Goal: Task Accomplishment & Management: Use online tool/utility

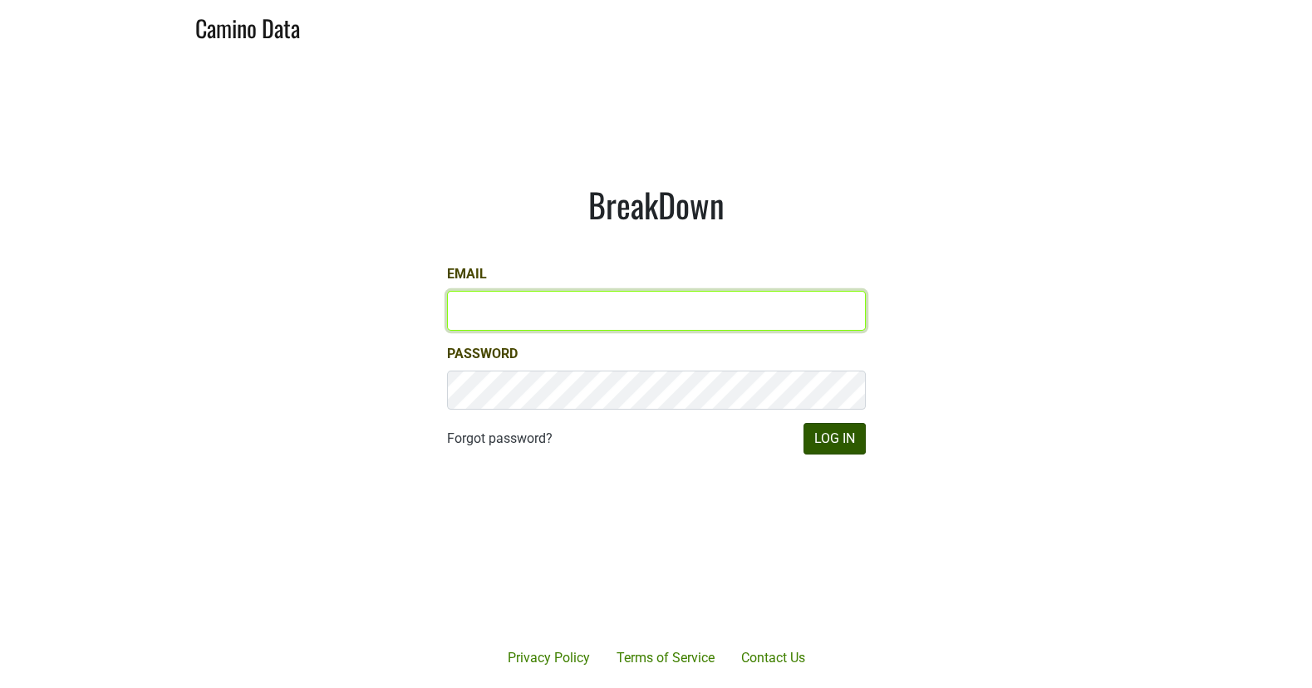
type input "[EMAIL_ADDRESS][DOMAIN_NAME]"
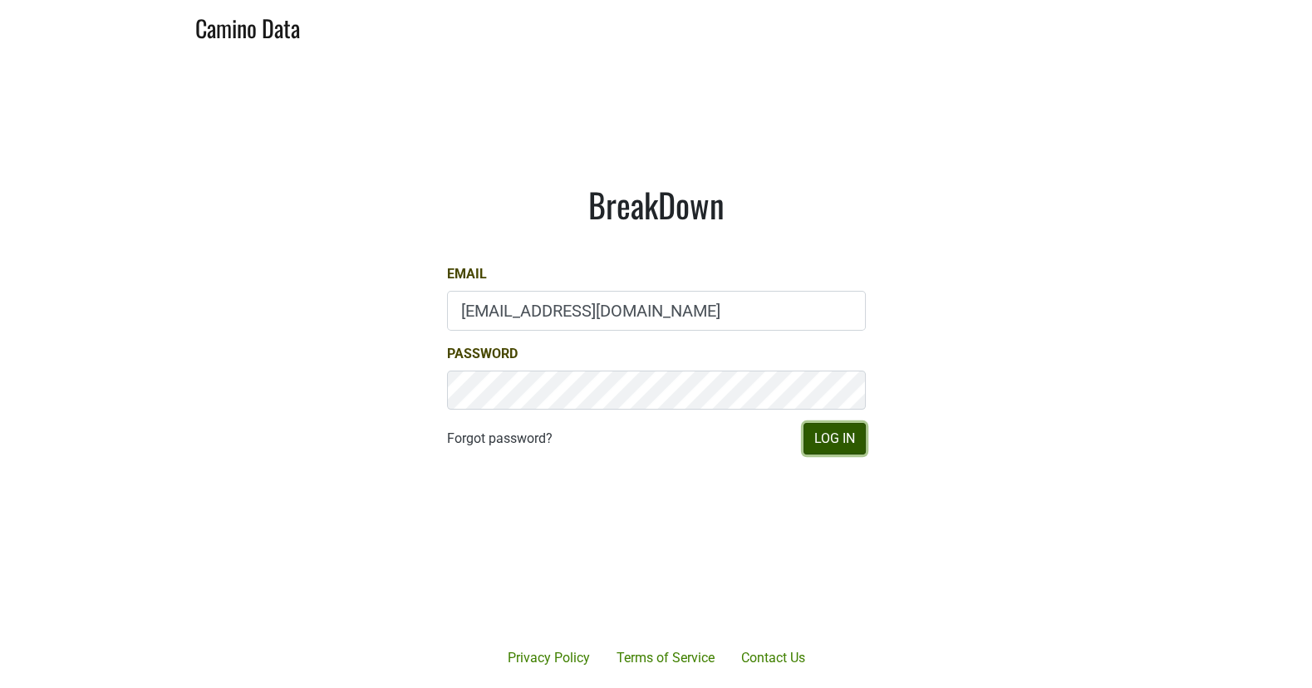
click at [819, 433] on button "Log In" at bounding box center [834, 439] width 62 height 32
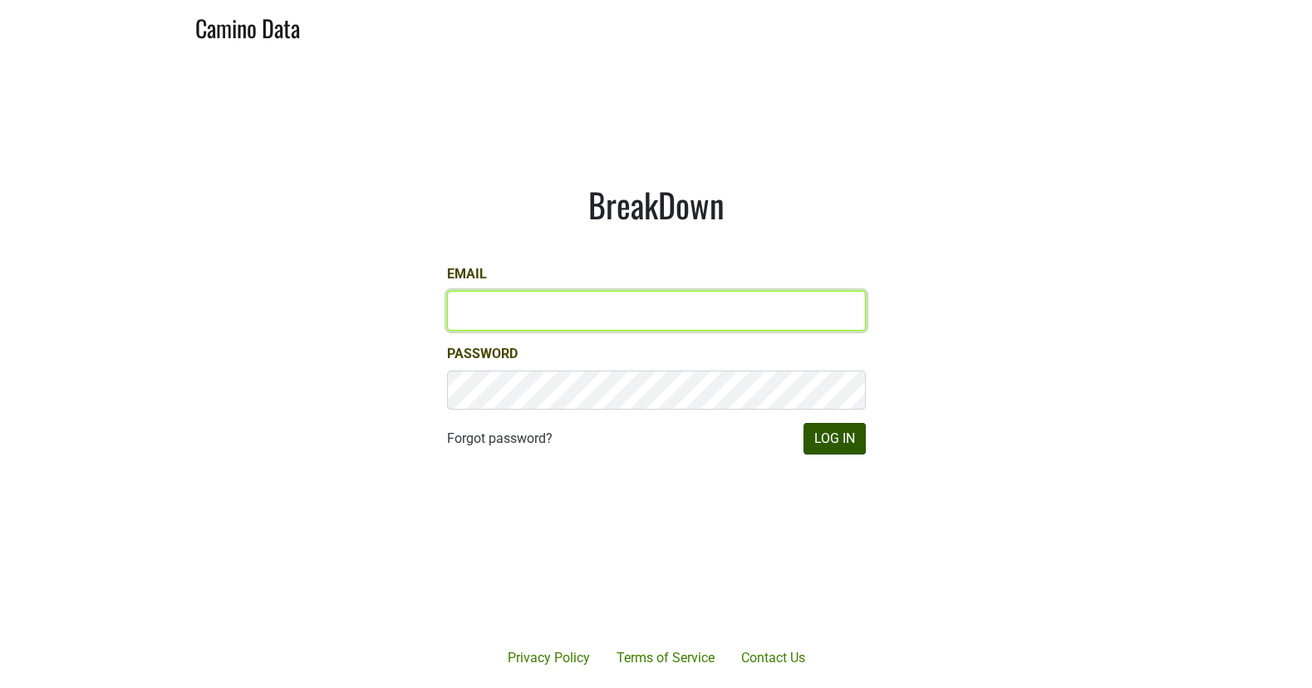
type input "matt@dumol.com"
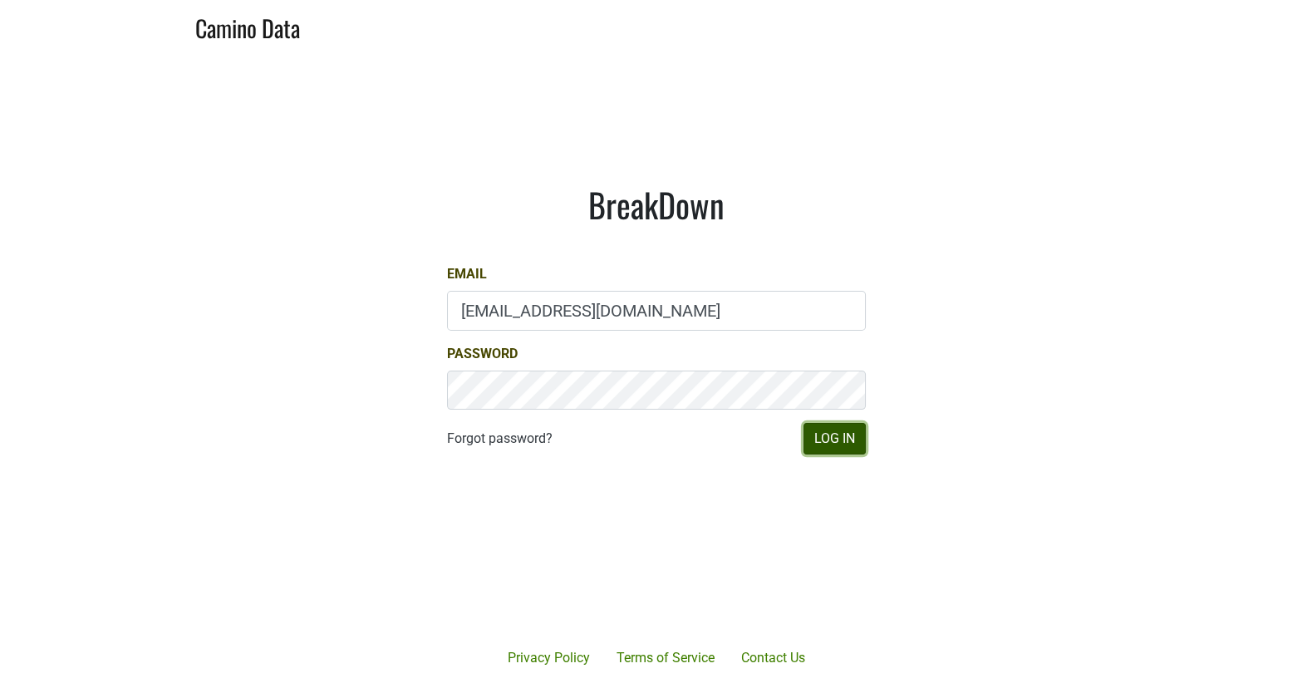
click at [849, 435] on button "Log In" at bounding box center [834, 439] width 62 height 32
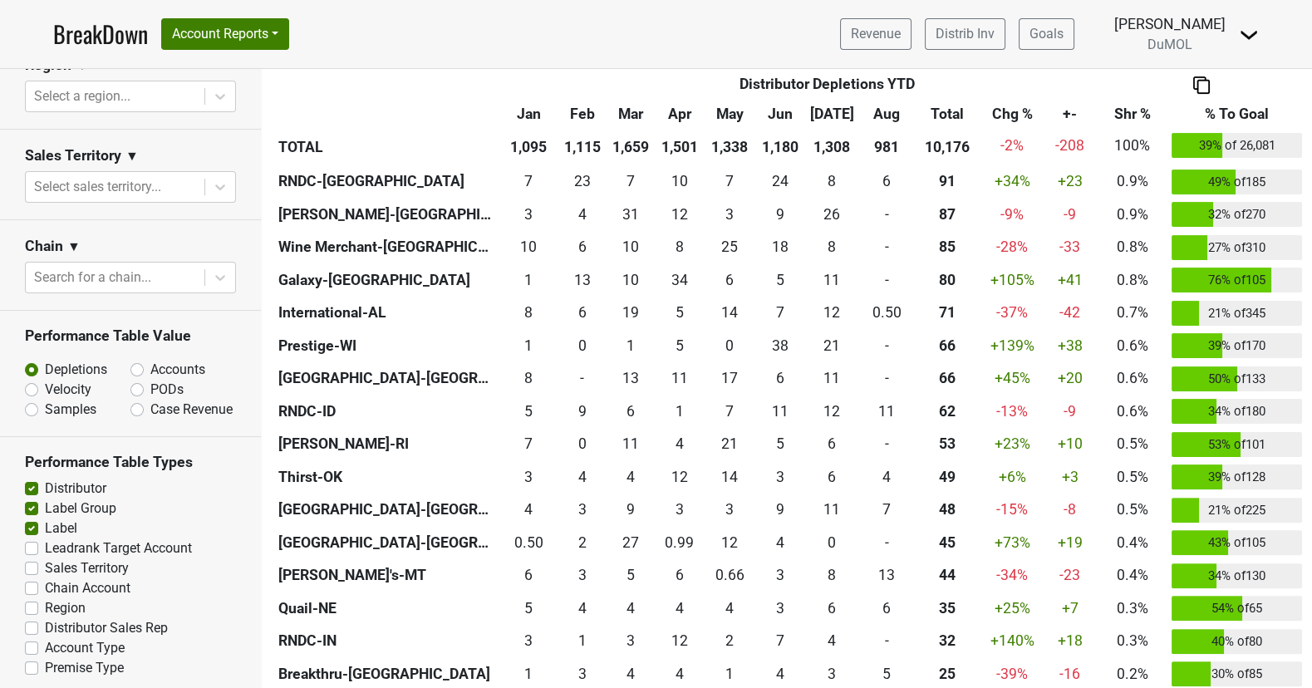
scroll to position [712, 0]
click at [45, 482] on label "Distributor" at bounding box center [75, 487] width 61 height 20
click at [32, 482] on input "Distributor" at bounding box center [31, 485] width 13 height 17
checkbox input "false"
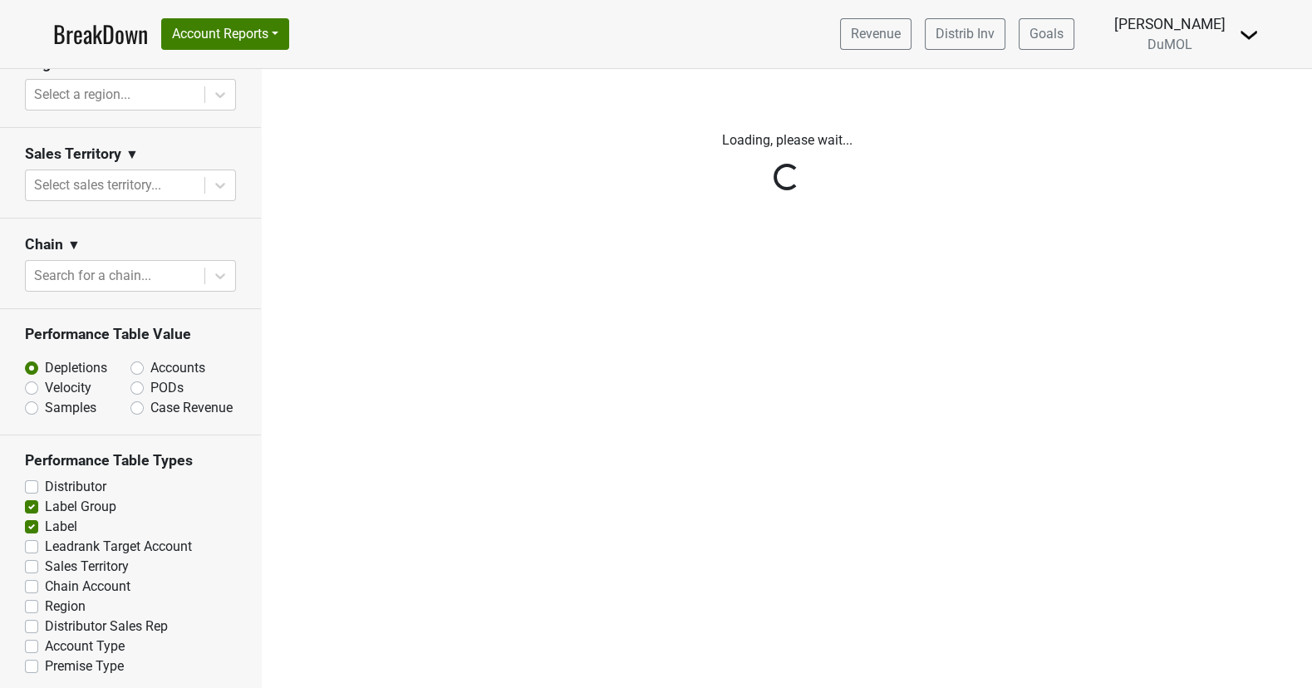
click at [32, 504] on div "Reset filters Time Period YTD LTM 1H 2024 L6M 2H 2023 L3M Aug '25 2022 L2M Sep …" at bounding box center [131, 378] width 262 height 619
click at [32, 502] on div "Reset filters Time Period YTD LTM 1H 2024 L6M 2H 2023 L3M Aug '25 2022 L2M Sep …" at bounding box center [131, 378] width 262 height 619
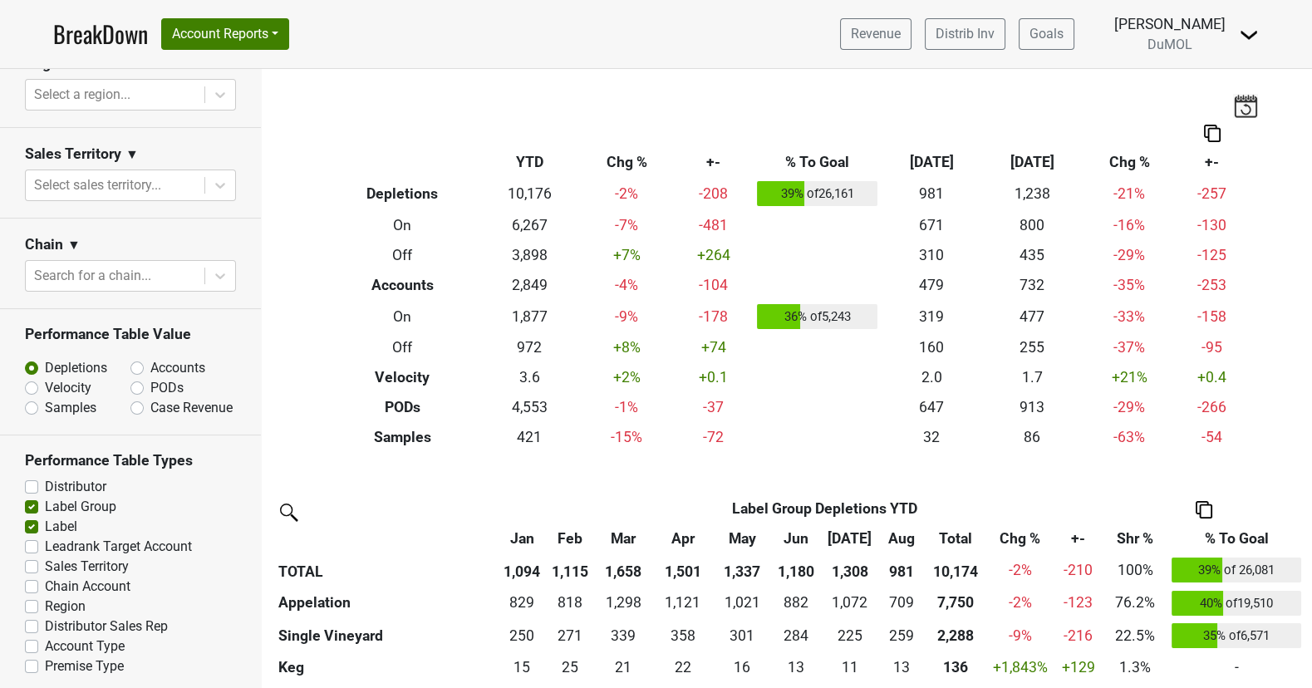
click at [45, 502] on label "Label Group" at bounding box center [80, 507] width 71 height 20
click at [32, 502] on input "Label Group" at bounding box center [31, 505] width 13 height 17
checkbox input "false"
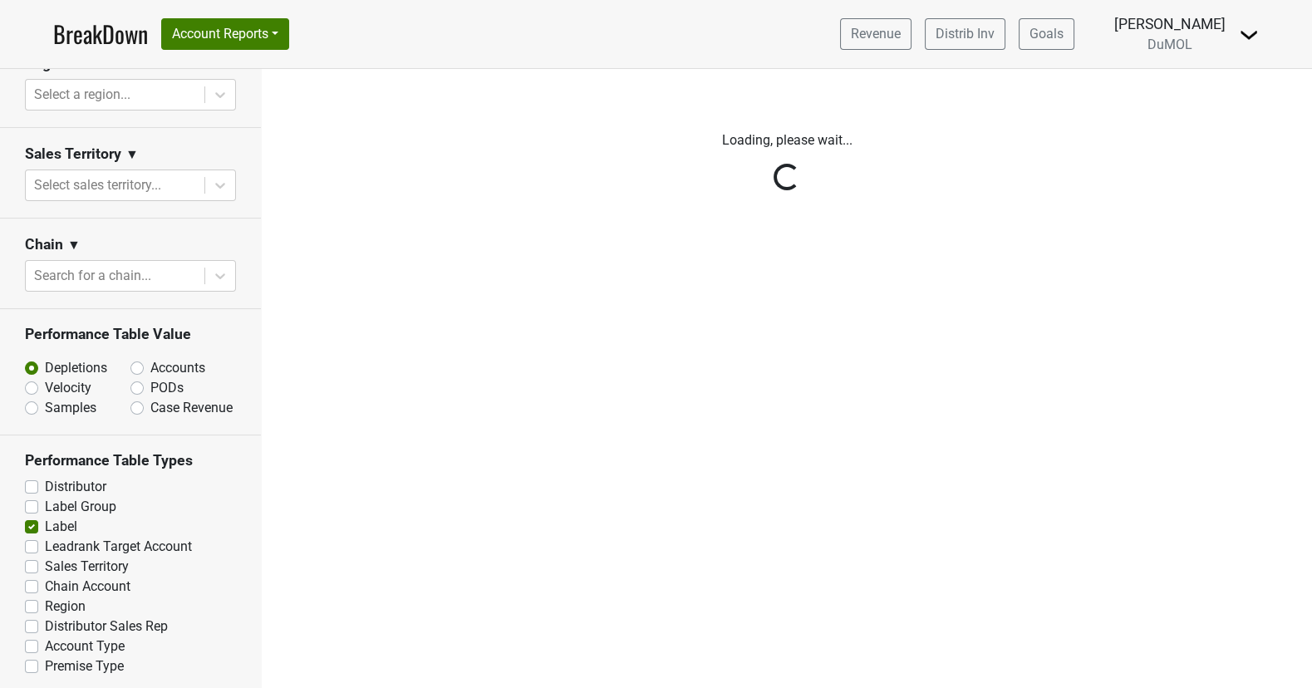
click at [30, 522] on div "Reset filters Time Period YTD LTM 1H 2024 L6M 2H 2023 L3M Aug '25 2022 L2M Sep …" at bounding box center [131, 378] width 262 height 619
click at [30, 521] on div "Reset filters Time Period YTD LTM 1H 2024 L6M 2H 2023 L3M Aug '25 2022 L2M Sep …" at bounding box center [131, 378] width 262 height 619
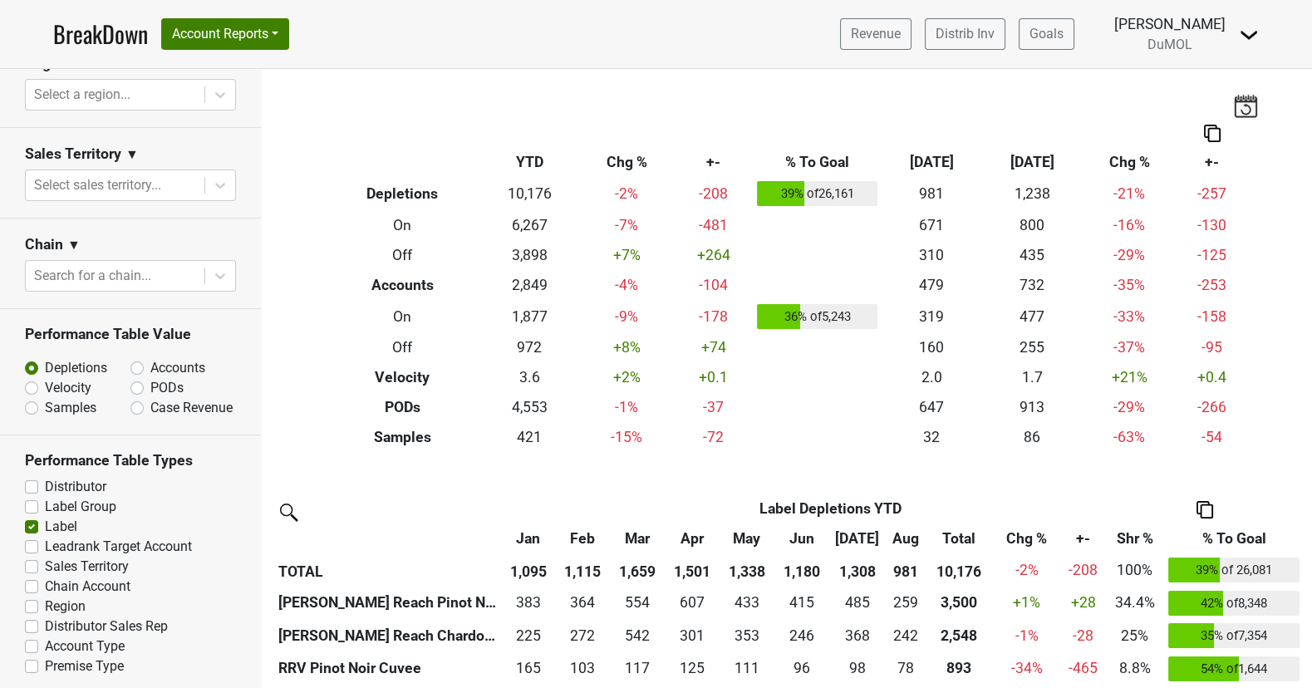
click at [45, 520] on label "Label" at bounding box center [61, 527] width 32 height 20
click at [30, 520] on input "Label" at bounding box center [31, 525] width 13 height 17
checkbox input "false"
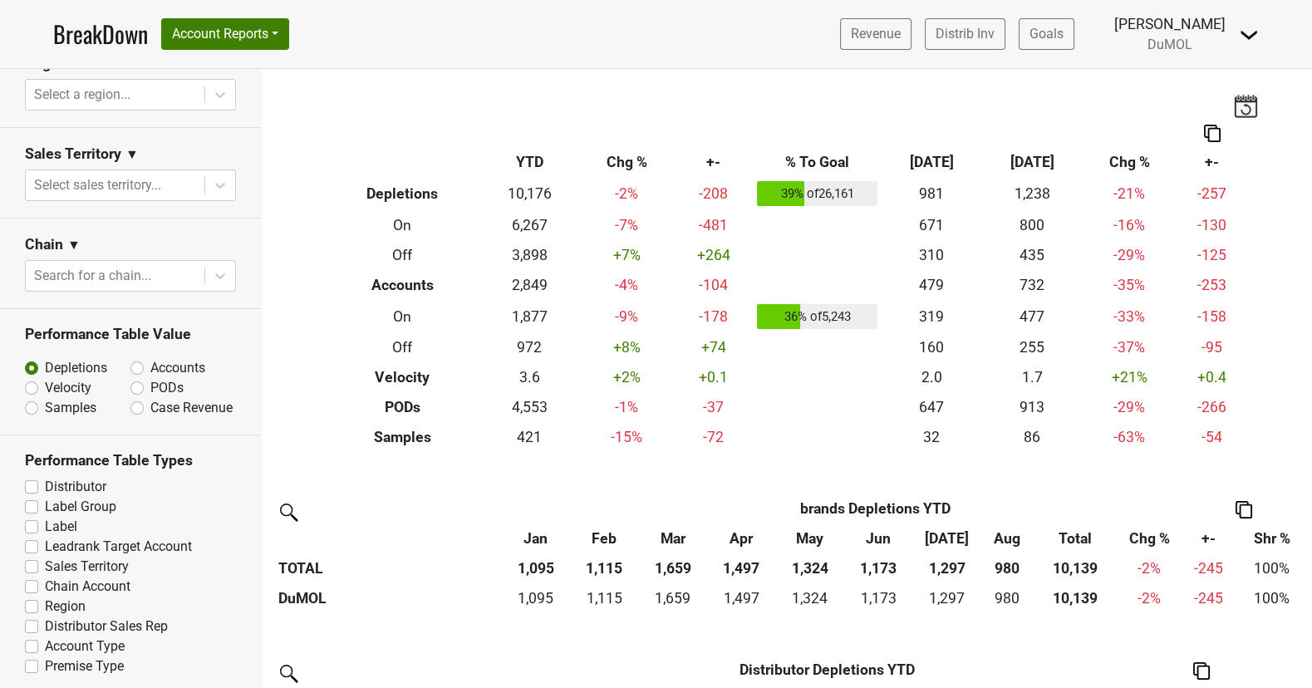
click at [45, 558] on label "Sales Territory" at bounding box center [87, 567] width 84 height 20
click at [32, 558] on input "Sales Territory" at bounding box center [31, 565] width 13 height 17
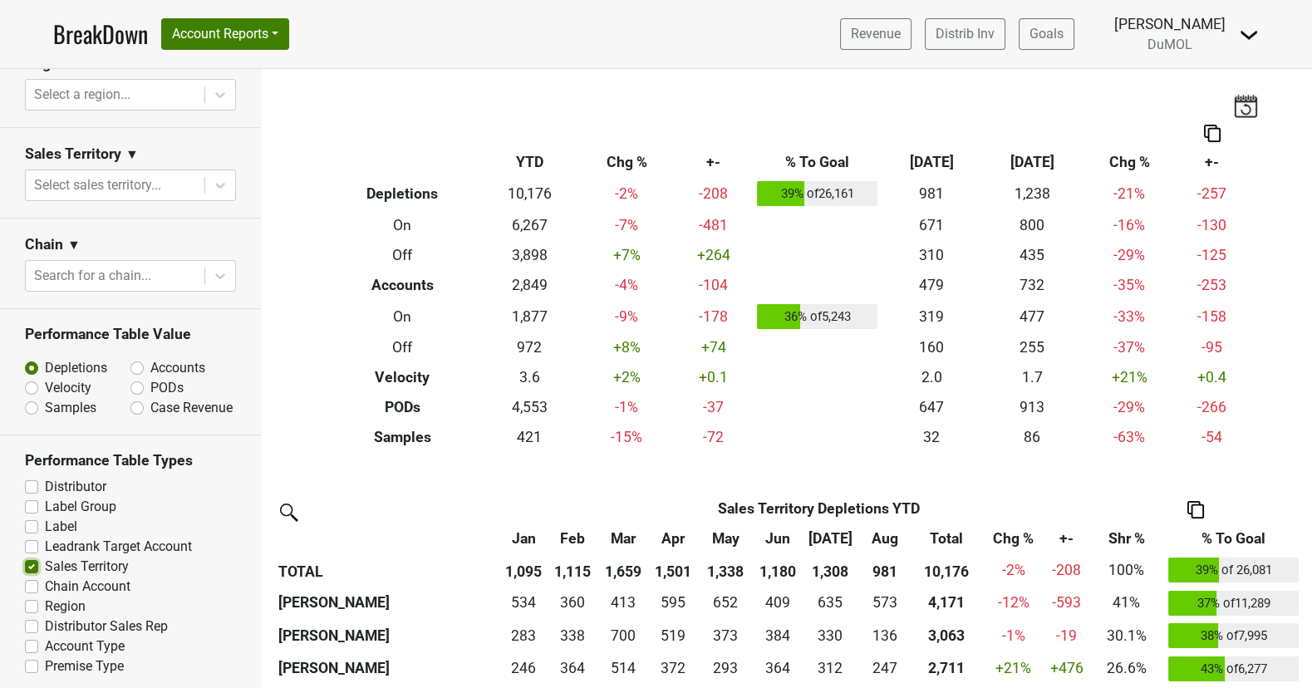
scroll to position [42, 0]
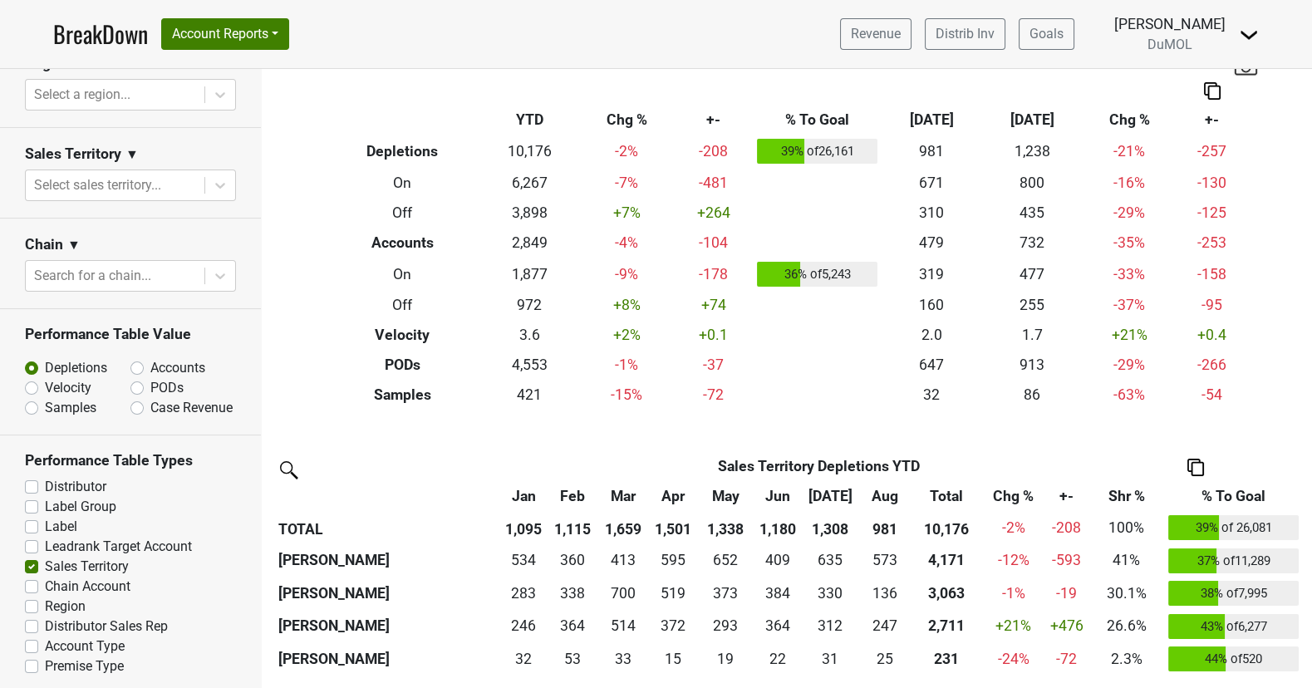
click at [45, 559] on label "Sales Territory" at bounding box center [87, 567] width 84 height 20
click at [28, 559] on input "Sales Territory" at bounding box center [31, 565] width 13 height 17
checkbox input "false"
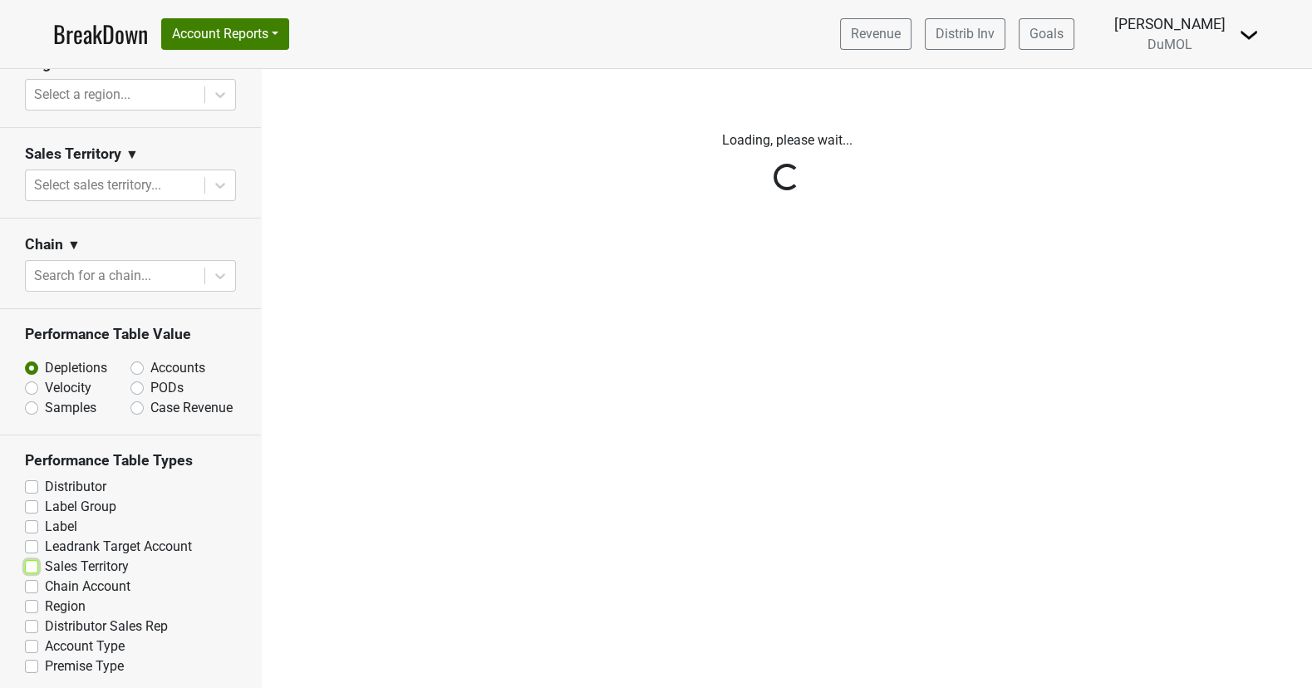
scroll to position [0, 0]
click at [31, 599] on div "Reset filters Time Period YTD LTM 1H 2024 L6M 2H 2023 L3M Aug '25 2022 L2M Sep …" at bounding box center [131, 378] width 262 height 619
click at [29, 597] on div "Reset filters Time Period YTD LTM 1H 2024 L6M 2H 2023 L3M Aug '25 2022 L2M Sep …" at bounding box center [131, 378] width 262 height 619
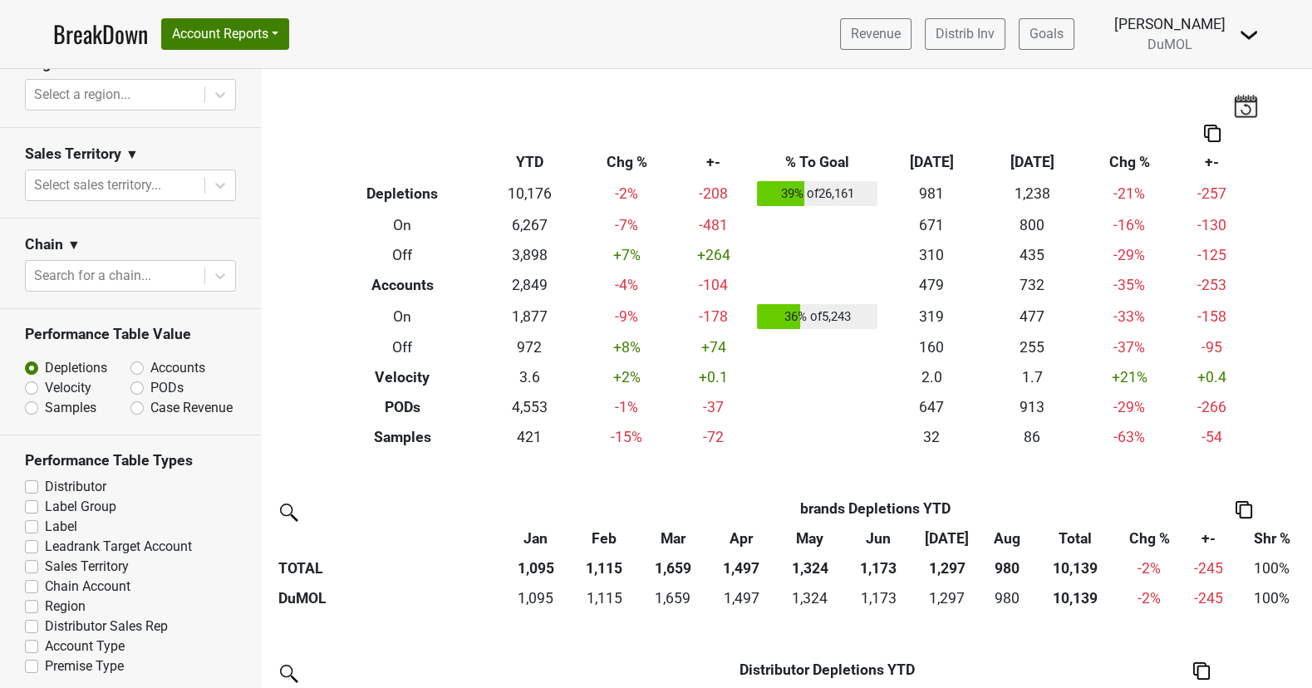
click at [45, 597] on label "Region" at bounding box center [65, 607] width 41 height 20
click at [29, 597] on input "Region" at bounding box center [31, 605] width 13 height 17
checkbox input "true"
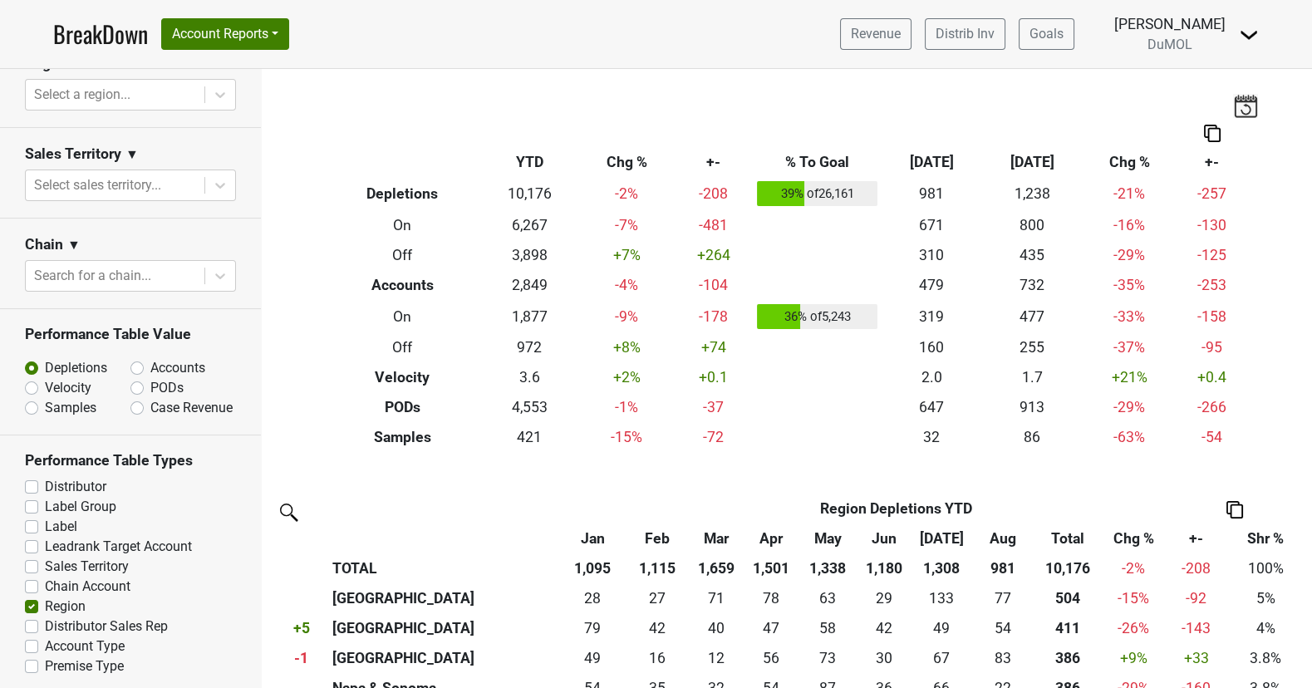
click at [1249, 102] on img at bounding box center [1245, 105] width 25 height 23
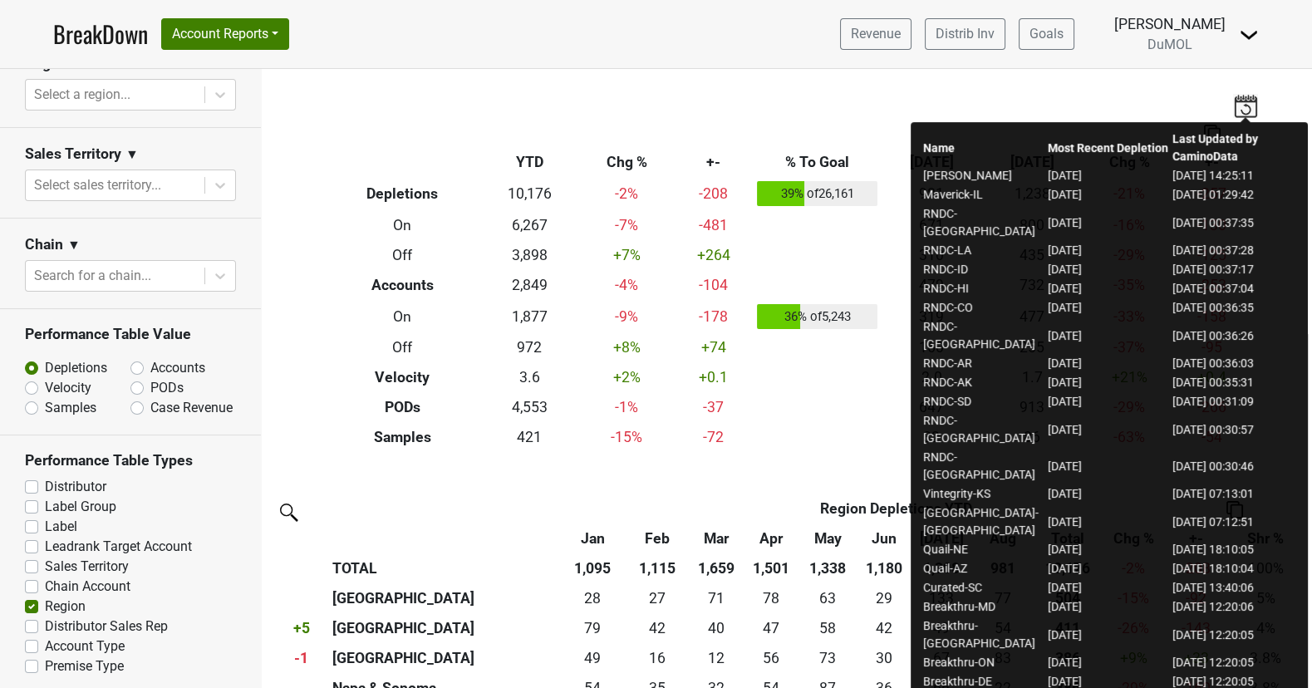
drag, startPoint x: 1069, startPoint y: 308, endPoint x: 1148, endPoint y: 312, distance: 79.0
click at [1148, 318] on td "[DATE]" at bounding box center [1109, 336] width 125 height 37
click at [1056, 318] on td "[DATE]" at bounding box center [1109, 336] width 125 height 37
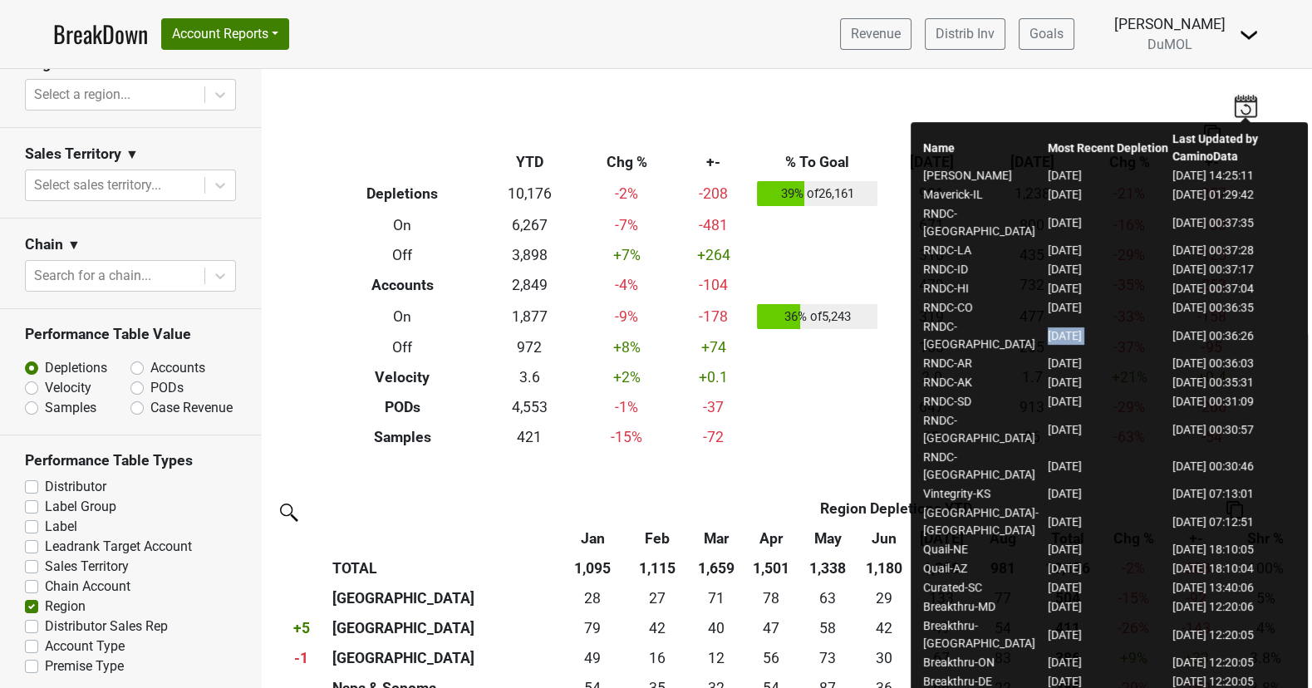
click at [1056, 318] on td "[DATE]" at bounding box center [1109, 336] width 125 height 37
click at [1206, 318] on td "[DATE] 00:36:26" at bounding box center [1233, 336] width 125 height 37
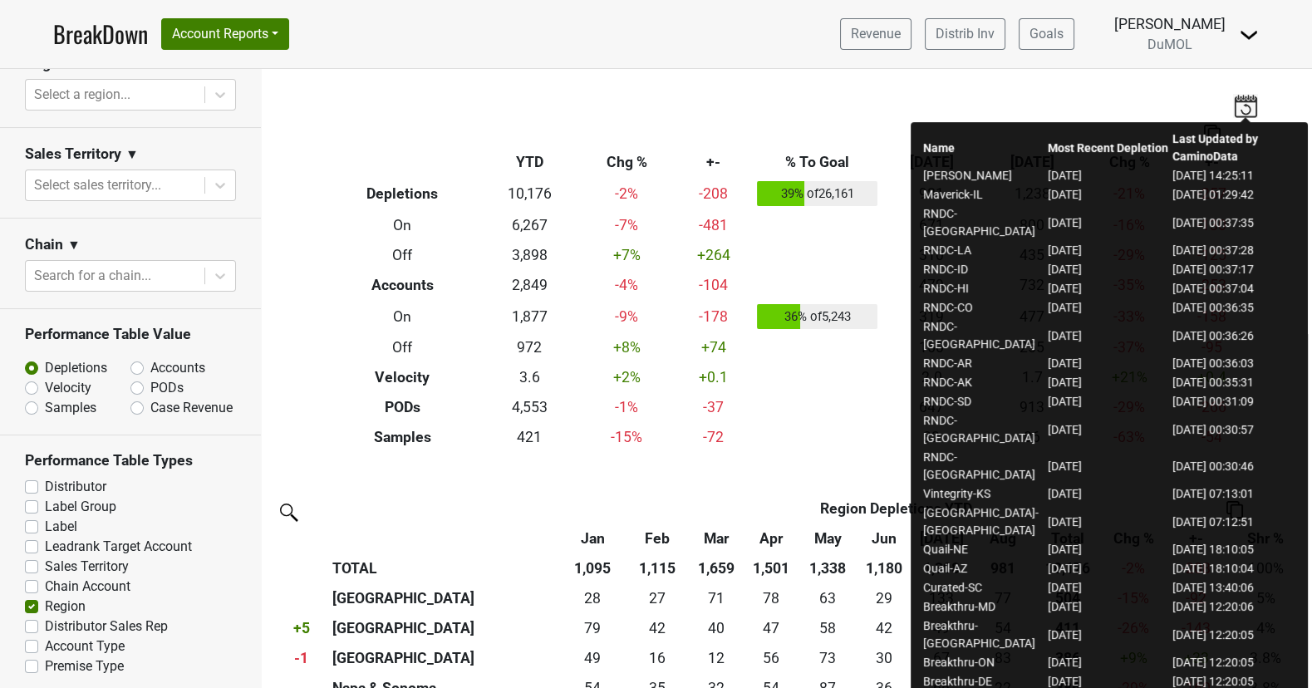
click at [1066, 318] on td "[DATE]" at bounding box center [1109, 336] width 125 height 37
